Goal: Information Seeking & Learning: Learn about a topic

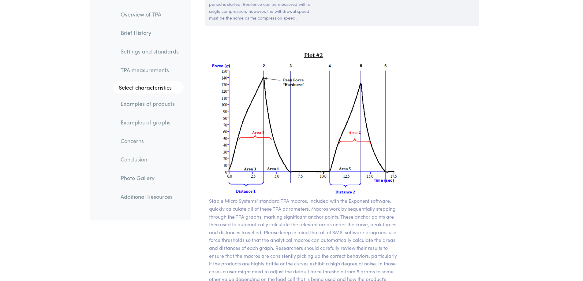
scroll to position [4395, 0]
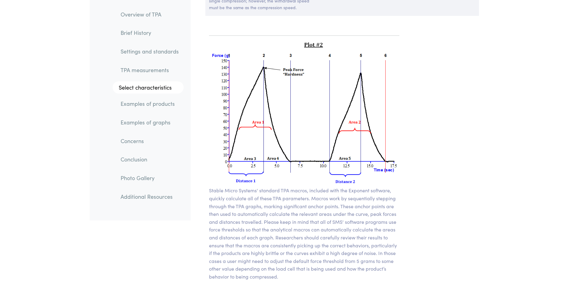
click at [351, 55] on img at bounding box center [304, 114] width 191 height 146
click at [357, 41] on img at bounding box center [304, 114] width 191 height 146
click at [296, 60] on img at bounding box center [304, 114] width 191 height 146
drag, startPoint x: 204, startPoint y: 24, endPoint x: 210, endPoint y: 22, distance: 6.6
click at [204, 24] on section "Stable Micro Systems' standard TPA macros, included with the Exponent software,…" at bounding box center [304, 202] width 220 height 359
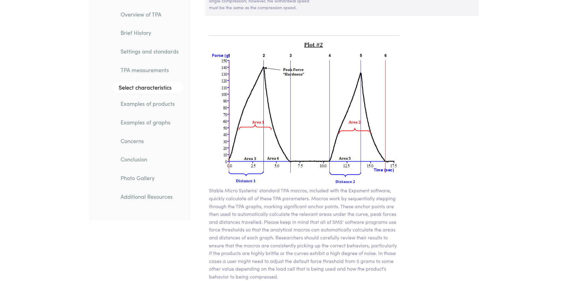
click at [320, 41] on img at bounding box center [304, 114] width 191 height 146
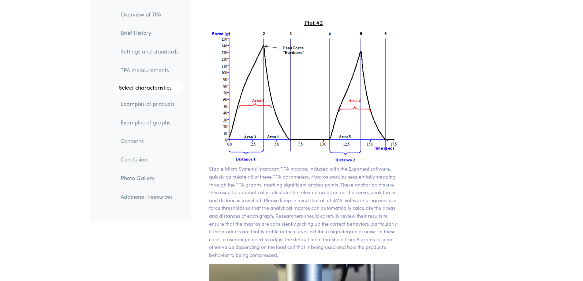
scroll to position [4426, 0]
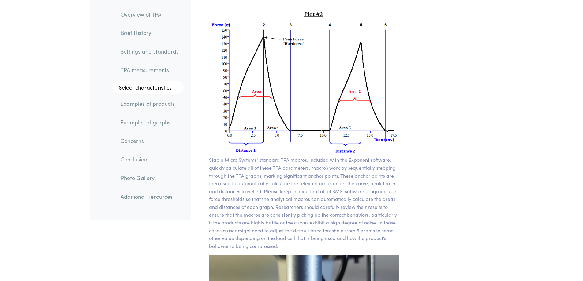
click at [162, 120] on link "Examples of graphs" at bounding box center [150, 122] width 68 height 14
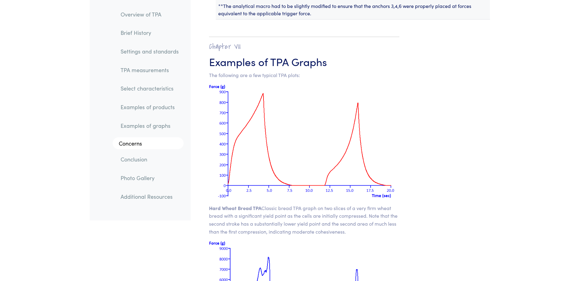
scroll to position [7746, 0]
click at [315, 118] on img at bounding box center [304, 141] width 191 height 114
click at [244, 110] on img at bounding box center [304, 141] width 191 height 114
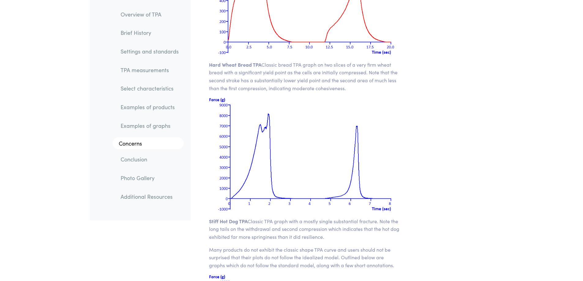
scroll to position [7899, 0]
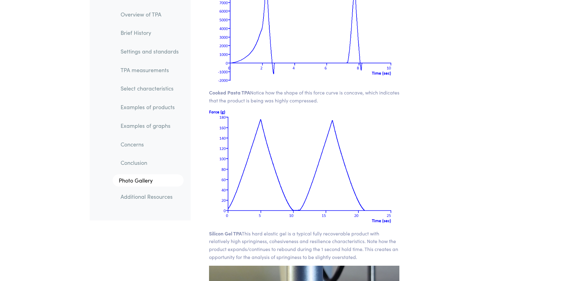
scroll to position [8848, 0]
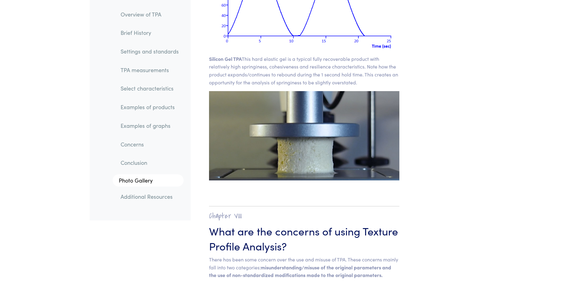
click at [147, 67] on link "TPA measurements" at bounding box center [150, 70] width 68 height 14
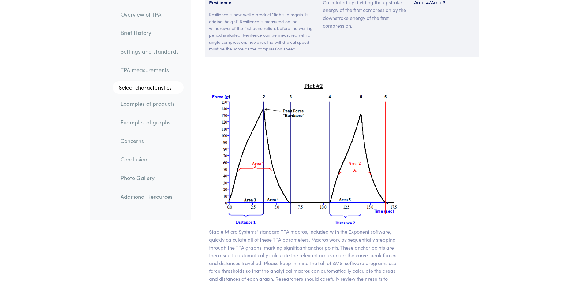
scroll to position [4354, 0]
click at [303, 137] on img at bounding box center [304, 154] width 191 height 146
